Goal: Task Accomplishment & Management: Manage account settings

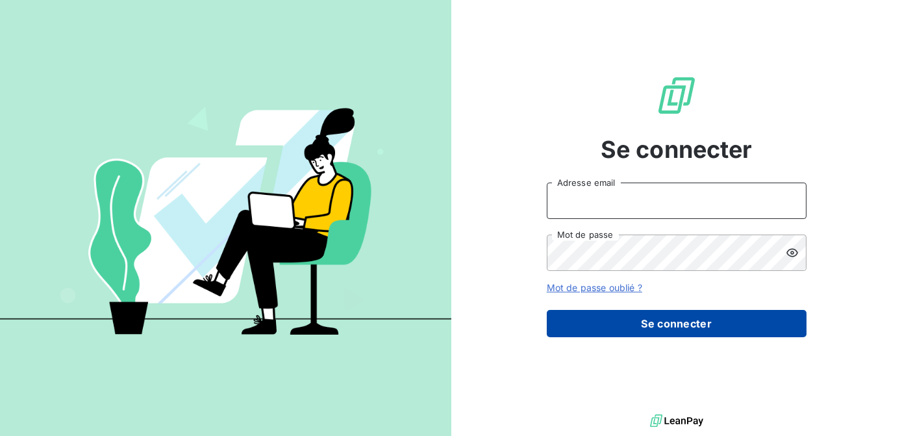
type input "[EMAIL_ADDRESS][PERSON_NAME][DOMAIN_NAME]"
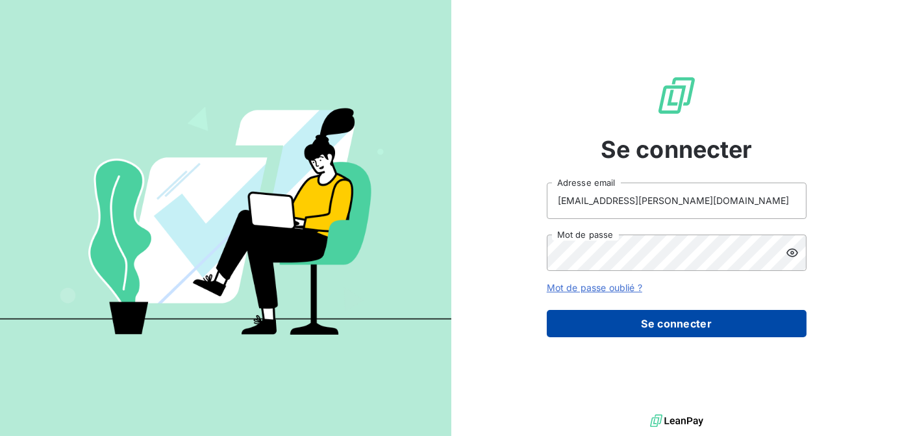
click at [651, 315] on button "Se connecter" at bounding box center [677, 323] width 260 height 27
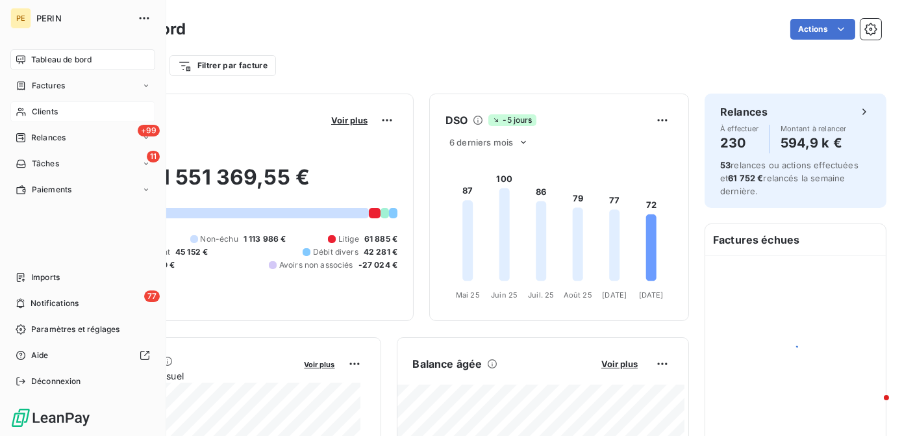
click at [41, 112] on span "Clients" at bounding box center [45, 112] width 26 height 12
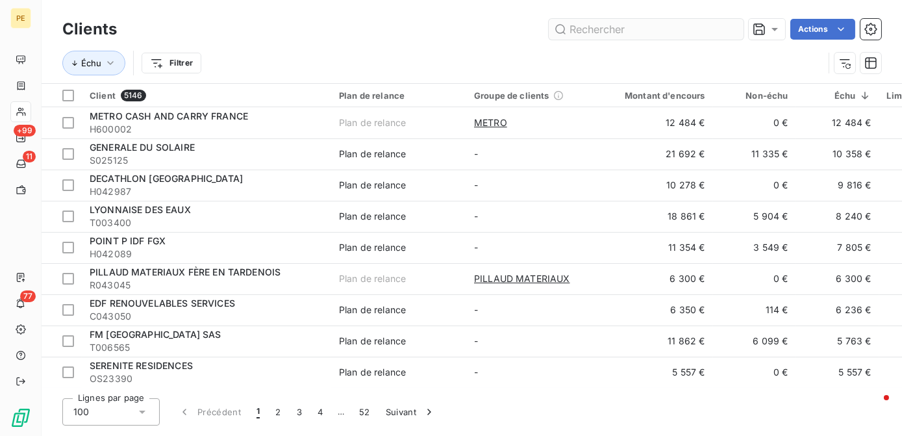
click at [632, 29] on input "text" at bounding box center [645, 29] width 195 height 21
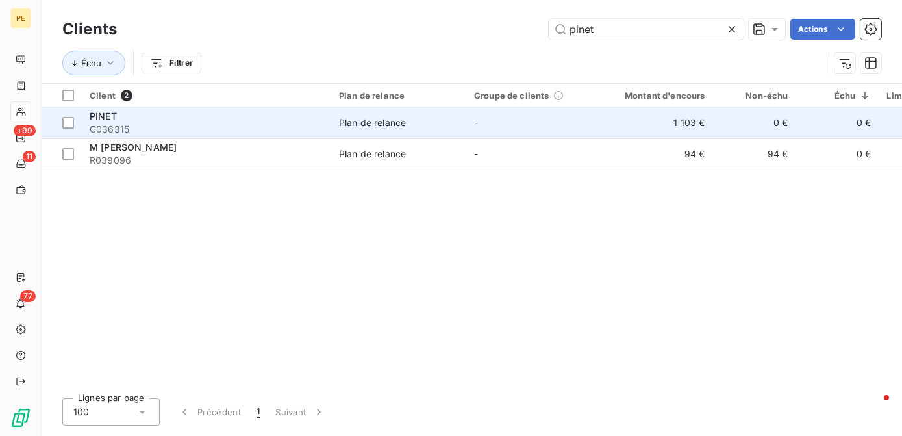
type input "pinet"
click at [299, 129] on span "C036315" at bounding box center [207, 129] width 234 height 13
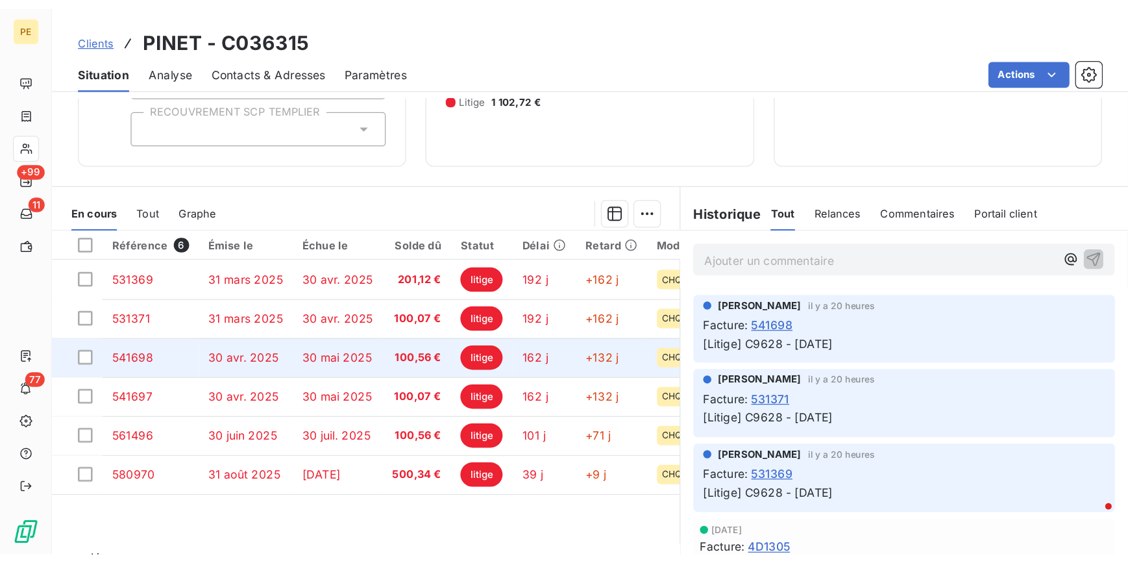
scroll to position [183, 0]
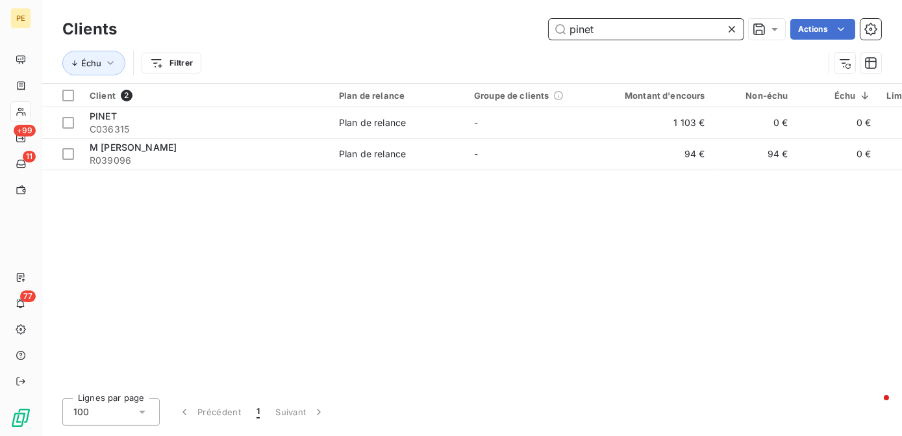
drag, startPoint x: 639, startPoint y: 35, endPoint x: 481, endPoint y: 37, distance: 157.7
click at [481, 37] on div "pinet Actions" at bounding box center [506, 29] width 748 height 21
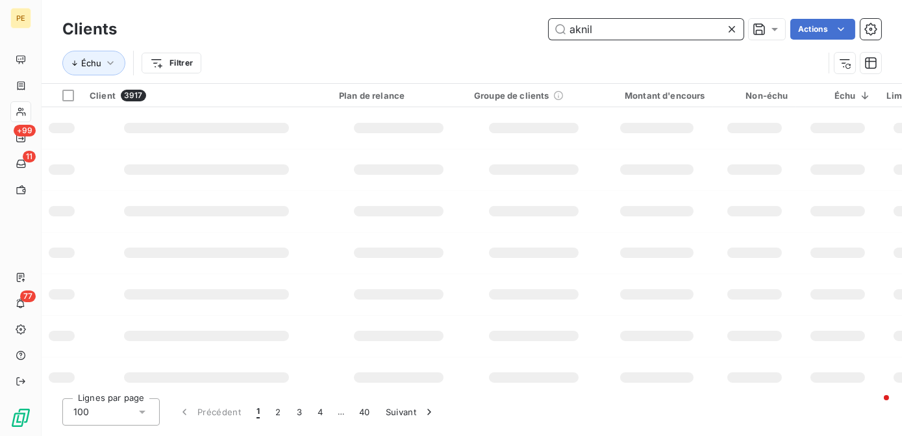
type input "aknile"
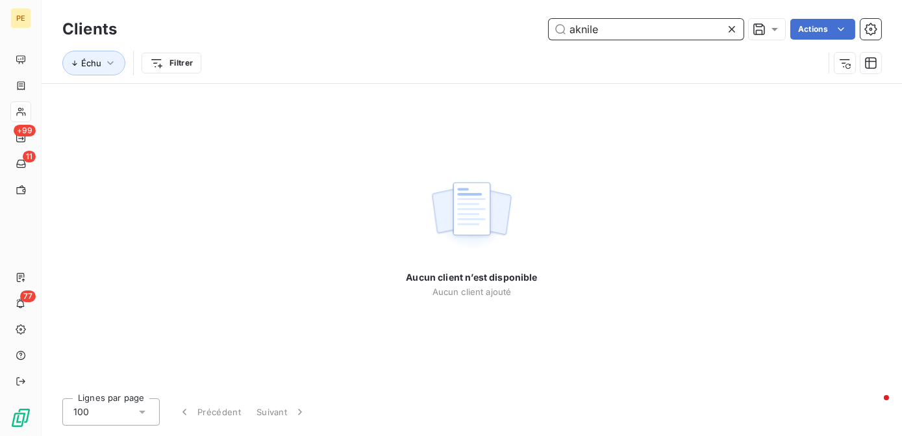
drag, startPoint x: 624, startPoint y: 30, endPoint x: 450, endPoint y: 12, distance: 174.9
click at [450, 12] on div "Clients aknile Actions Échu Filtrer" at bounding box center [472, 41] width 860 height 83
type input "or648"
click at [728, 29] on icon at bounding box center [731, 29] width 13 height 13
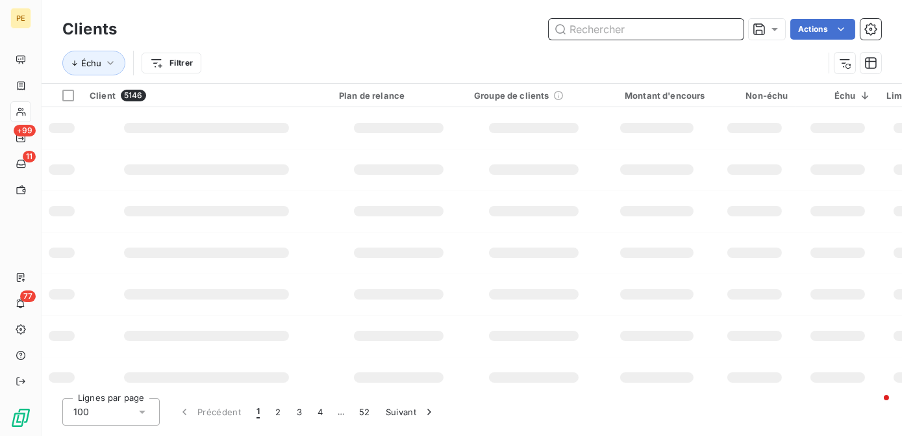
click at [659, 31] on input "text" at bounding box center [645, 29] width 195 height 21
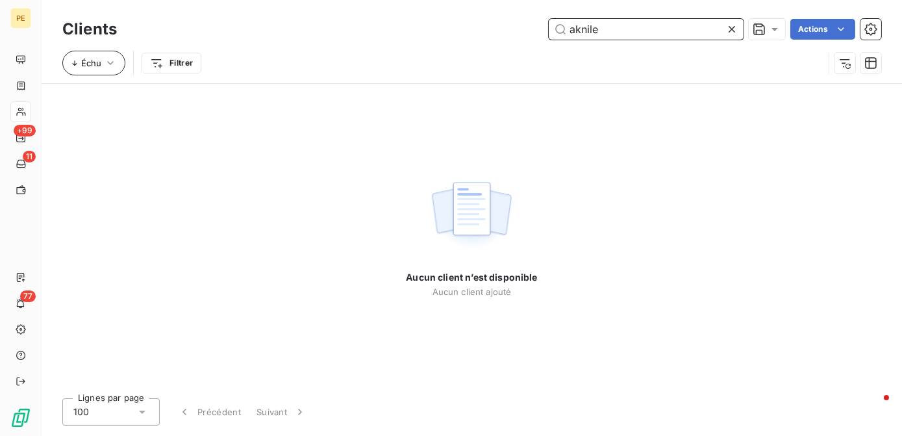
type input "aknile"
click at [95, 61] on span "Échu" at bounding box center [91, 63] width 20 height 10
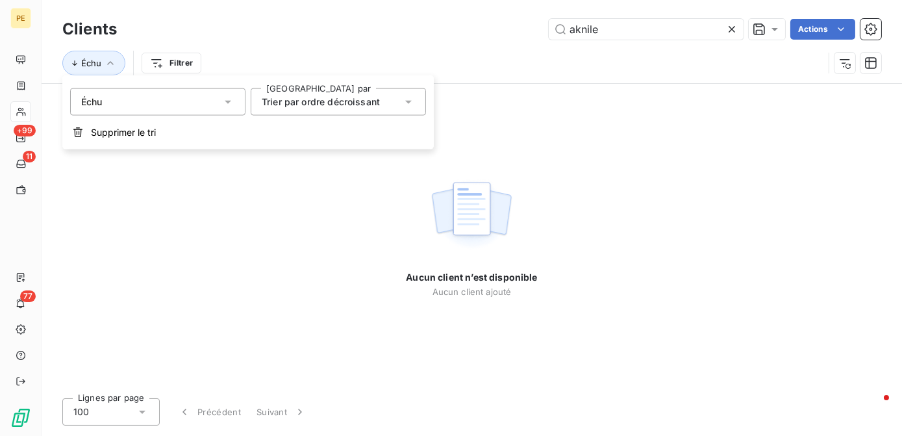
click at [375, 45] on div "Échu Filtrer" at bounding box center [471, 63] width 819 height 40
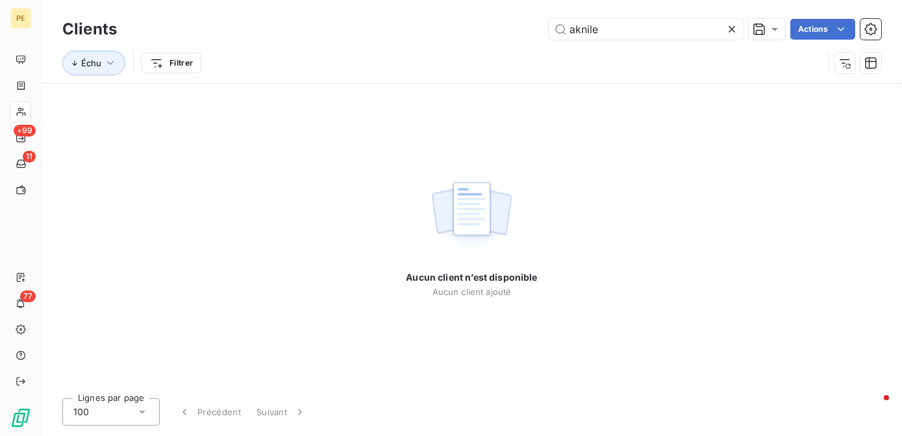
click at [730, 29] on icon at bounding box center [731, 29] width 6 height 6
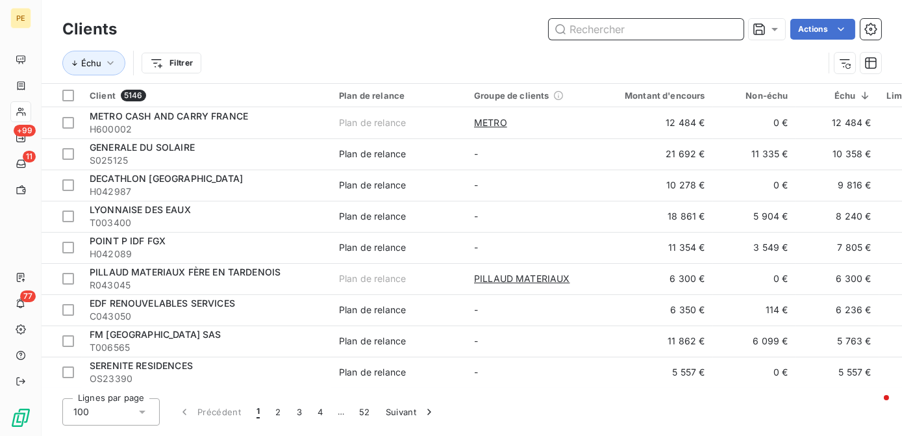
click at [588, 37] on input "text" at bounding box center [645, 29] width 195 height 21
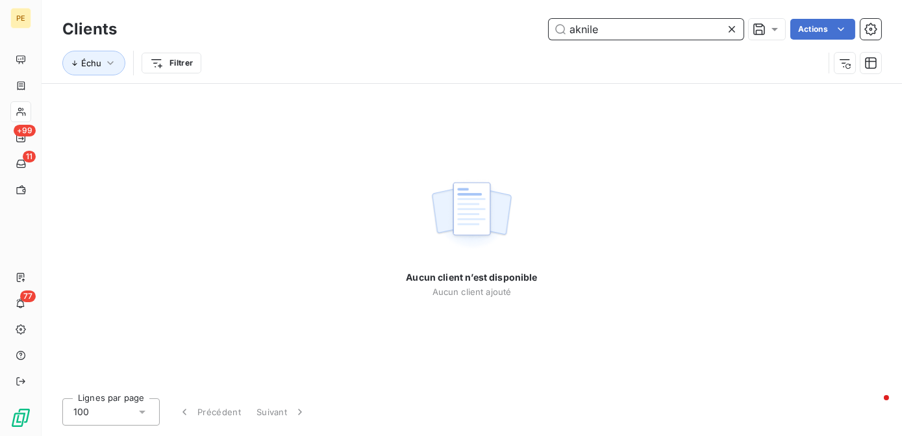
type input "aknile"
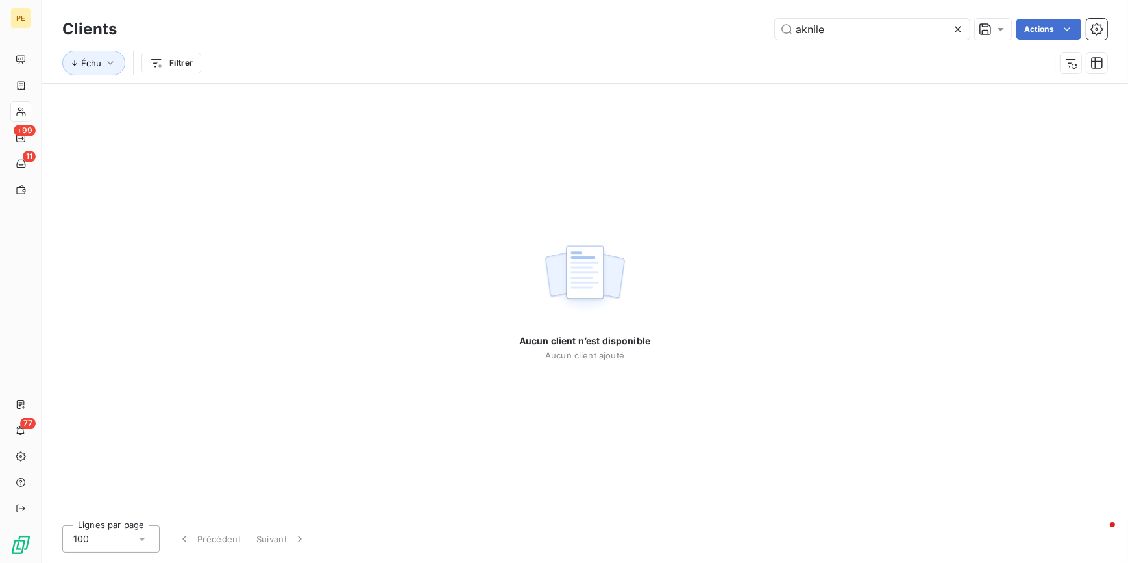
click at [901, 28] on div at bounding box center [961, 29] width 18 height 21
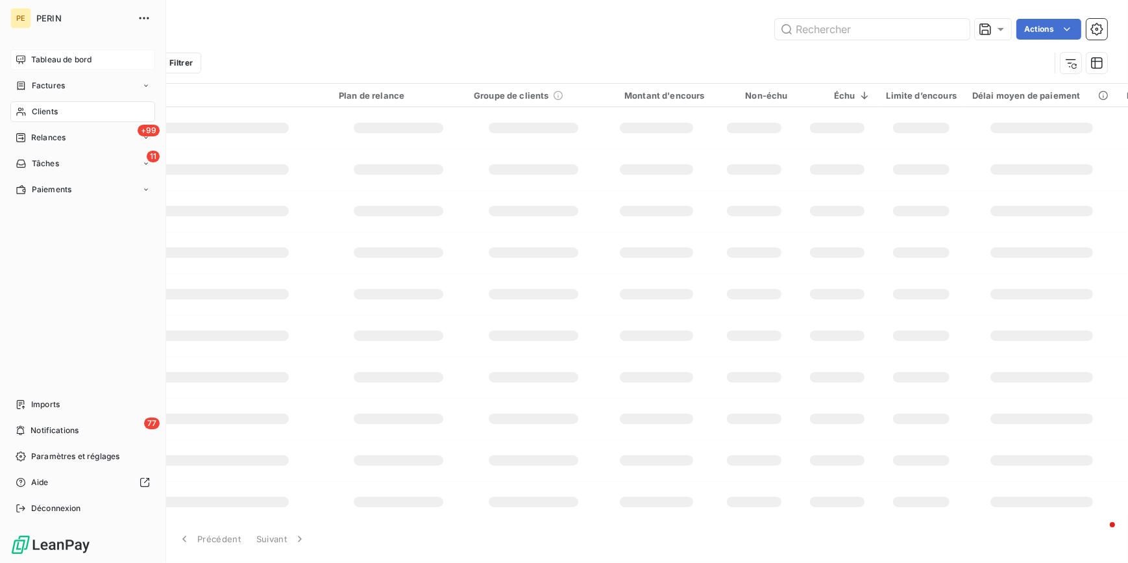
click at [21, 56] on icon at bounding box center [20, 59] width 9 height 8
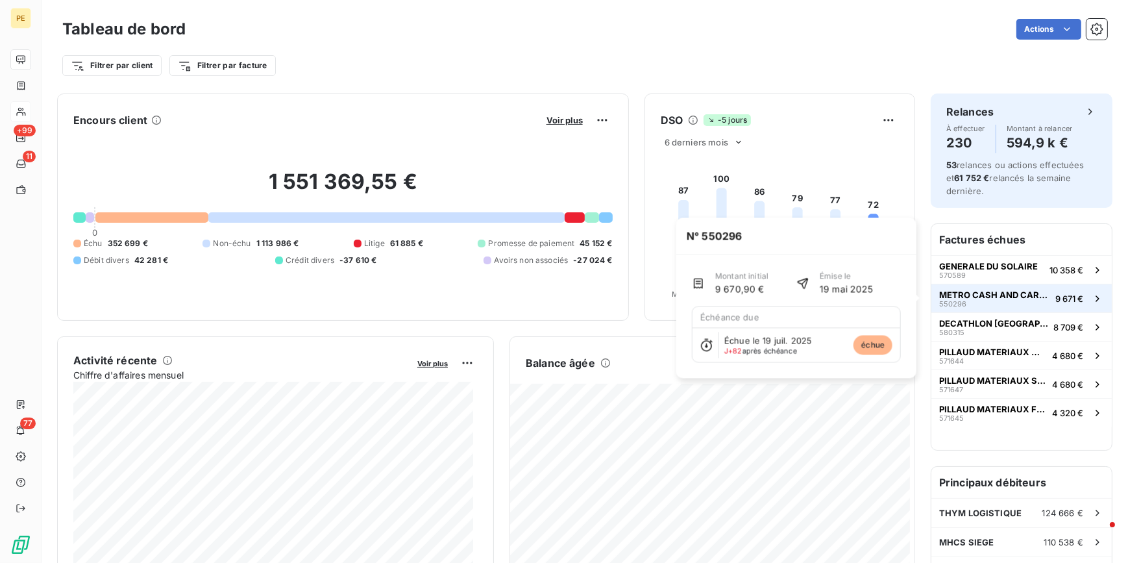
click at [901, 284] on button "METRO CASH AND CARRY FRANCE 550296 9 671 €" at bounding box center [1021, 298] width 180 height 29
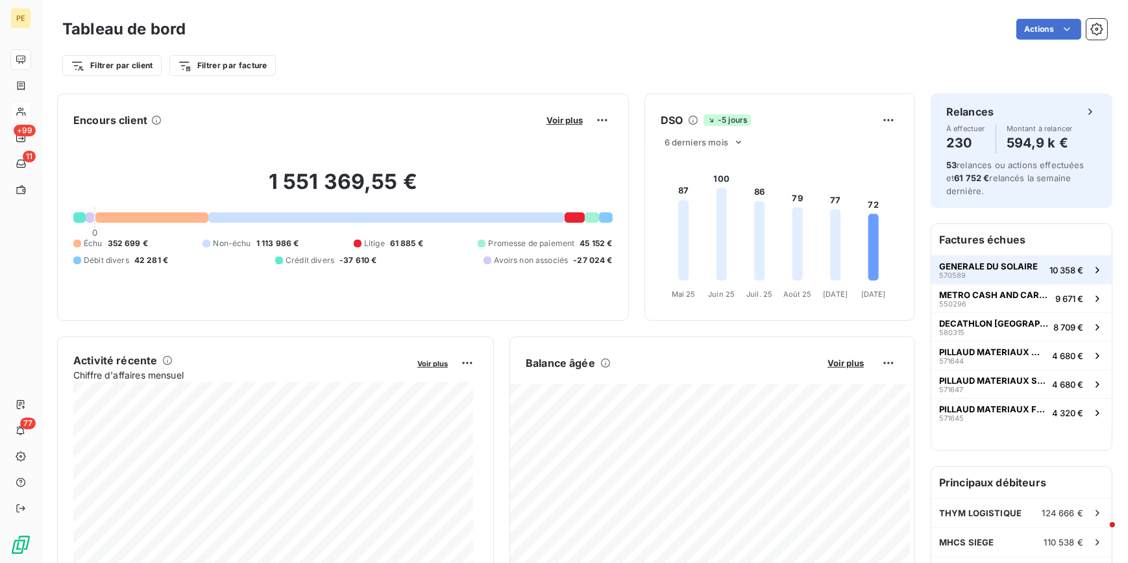
click at [901, 270] on button "GENERALE DU SOLAIRE 570589 10 358 €" at bounding box center [1021, 269] width 180 height 29
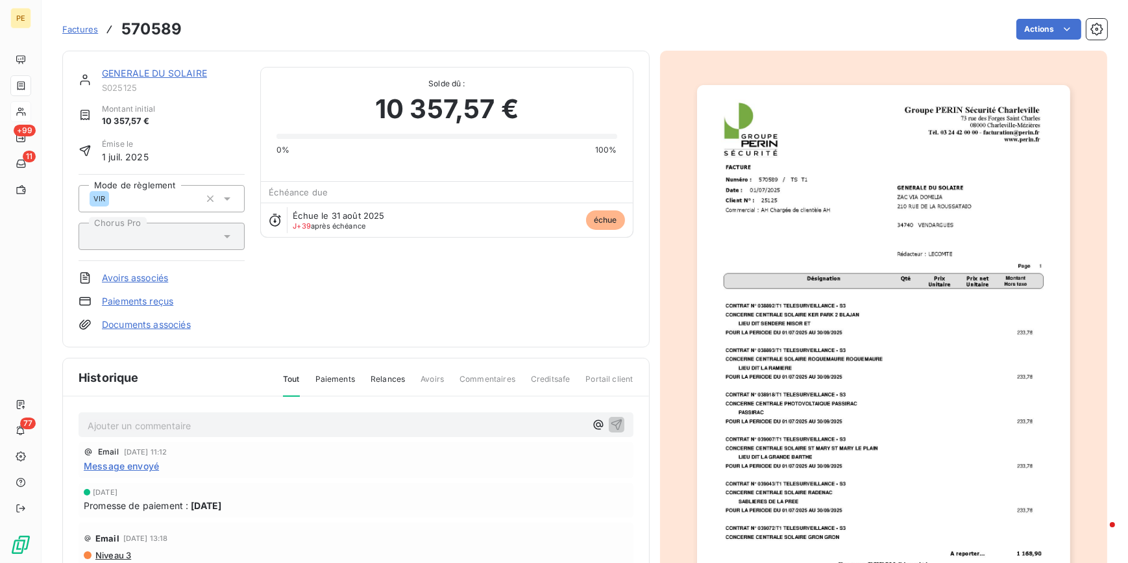
click at [93, 26] on span "Factures" at bounding box center [80, 29] width 36 height 10
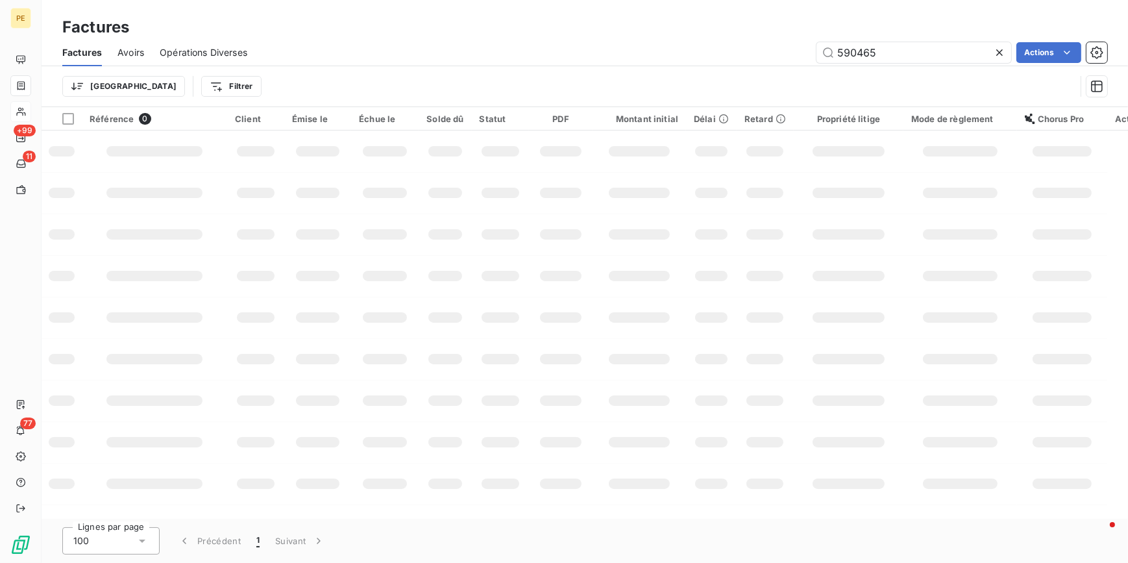
click at [901, 53] on icon at bounding box center [999, 52] width 6 height 6
